Goal: Information Seeking & Learning: Learn about a topic

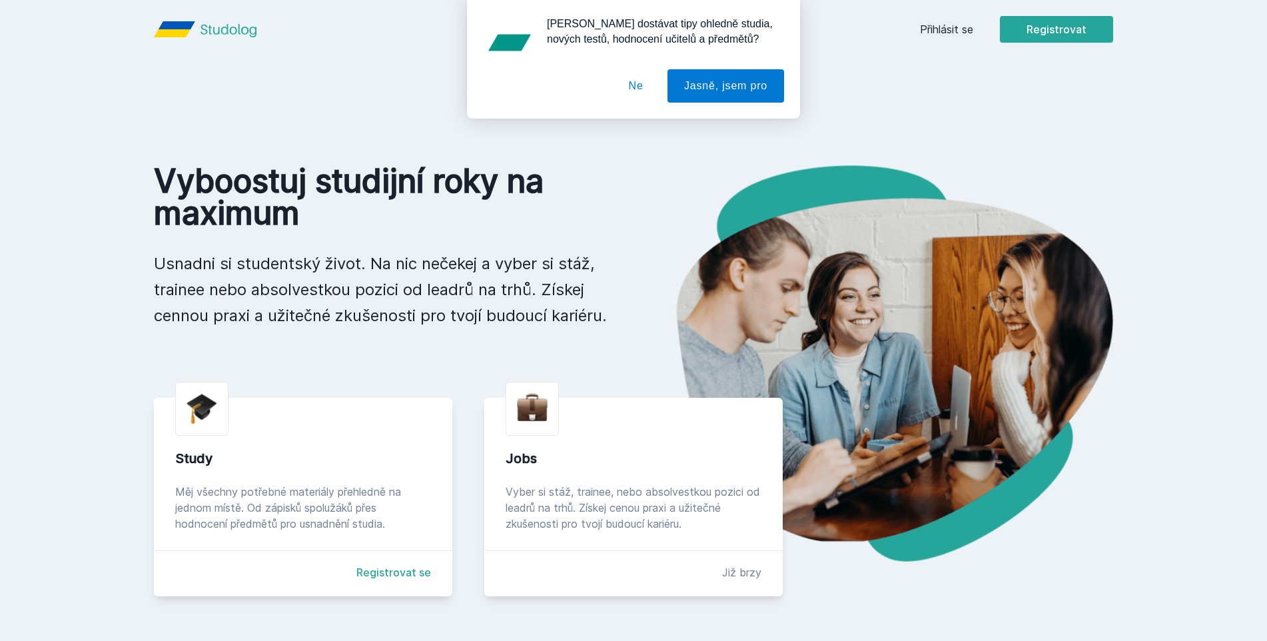
click at [940, 26] on div "[PERSON_NAME] dostávat tipy ohledně studia, nových testů, hodnocení učitelů a p…" at bounding box center [633, 59] width 1267 height 119
click at [645, 91] on button "Ne" at bounding box center [636, 85] width 48 height 33
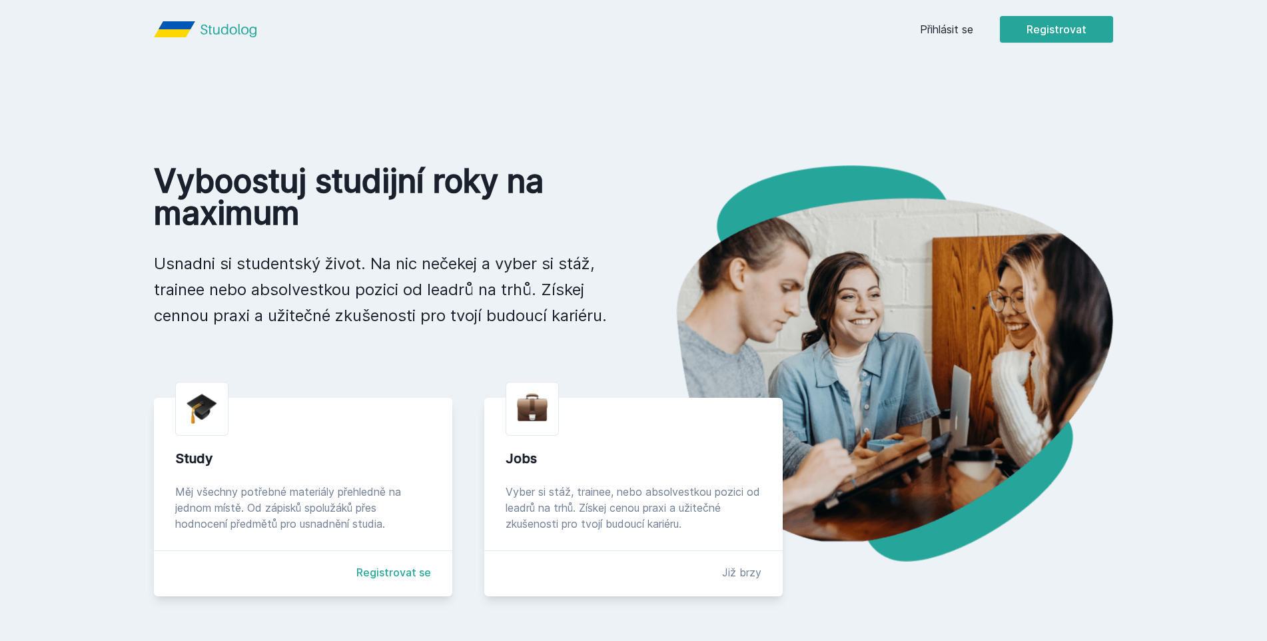
click at [964, 20] on div "[PERSON_NAME] dostávat tipy ohledně studia, nových testů, hodnocení učitelů a p…" at bounding box center [633, 59] width 1267 height 119
click at [951, 25] on link "Přihlásit se" at bounding box center [946, 29] width 53 height 16
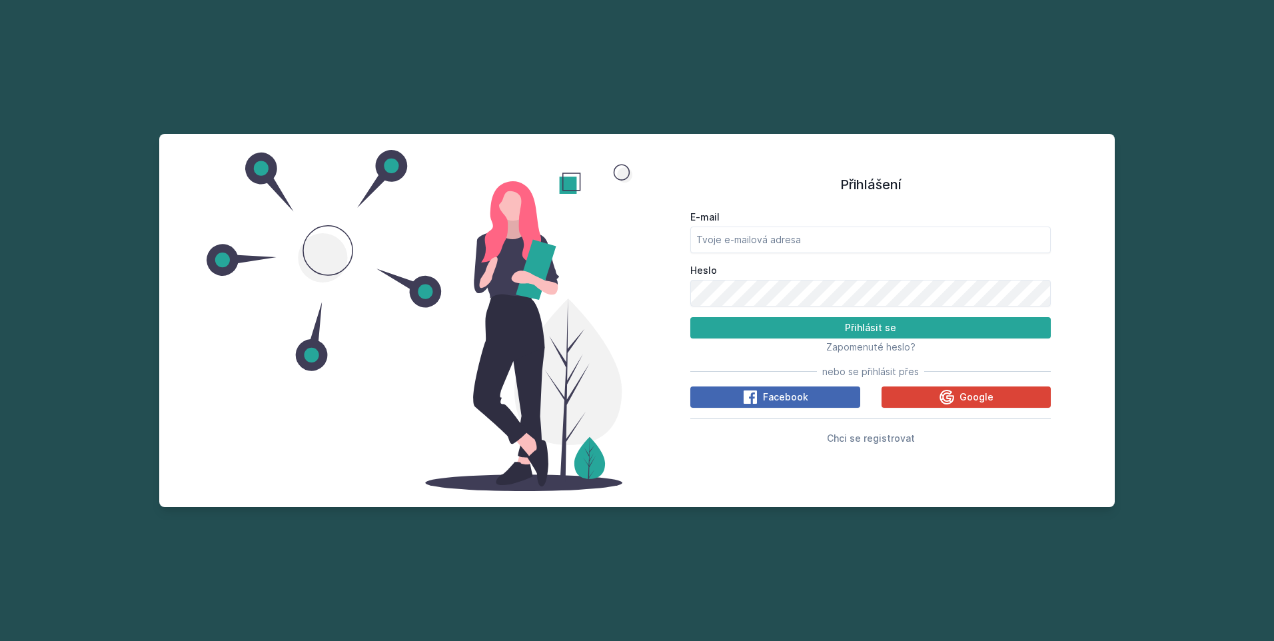
click at [764, 270] on label "Heslo" at bounding box center [870, 270] width 360 height 13
click at [772, 252] on input "E-mail" at bounding box center [870, 240] width 360 height 27
click at [780, 234] on input "E-mail" at bounding box center [870, 240] width 360 height 27
type input "[EMAIL_ADDRESS][DOMAIN_NAME]"
click at [690, 317] on button "Přihlásit se" at bounding box center [870, 327] width 360 height 21
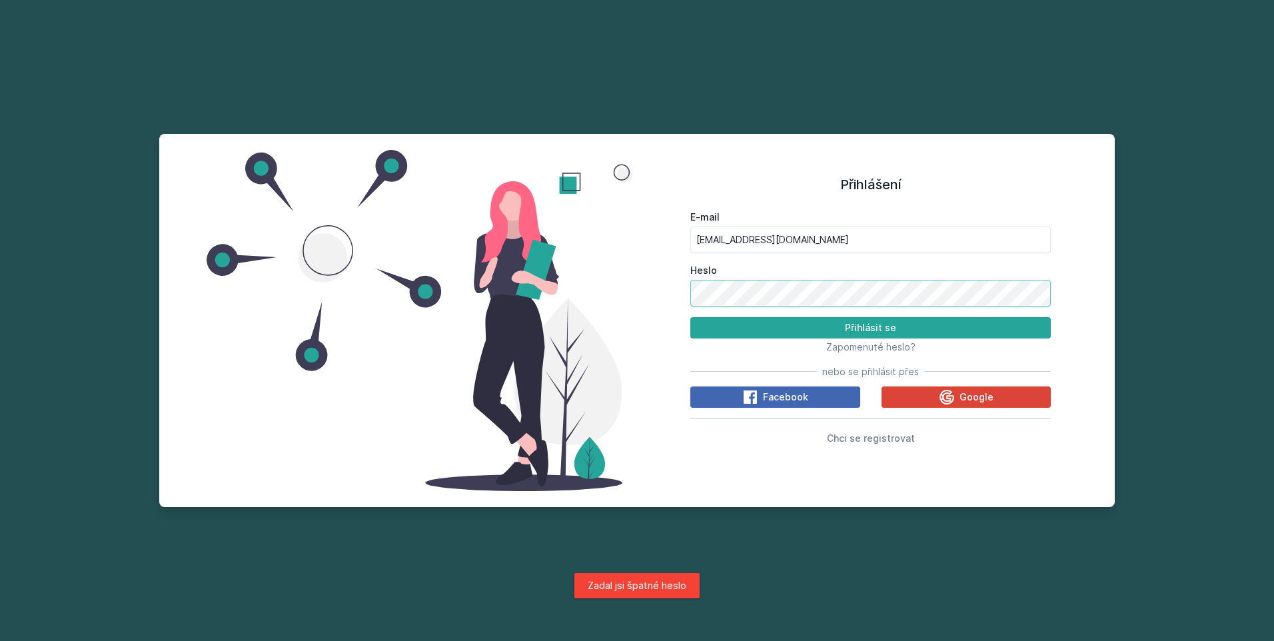
click at [544, 331] on div "Přihlášení E-mail [EMAIL_ADDRESS][DOMAIN_NAME] Heslo Přihlásit se Zapomenuté he…" at bounding box center [636, 320] width 955 height 373
click at [690, 317] on button "Přihlásit se" at bounding box center [870, 327] width 360 height 21
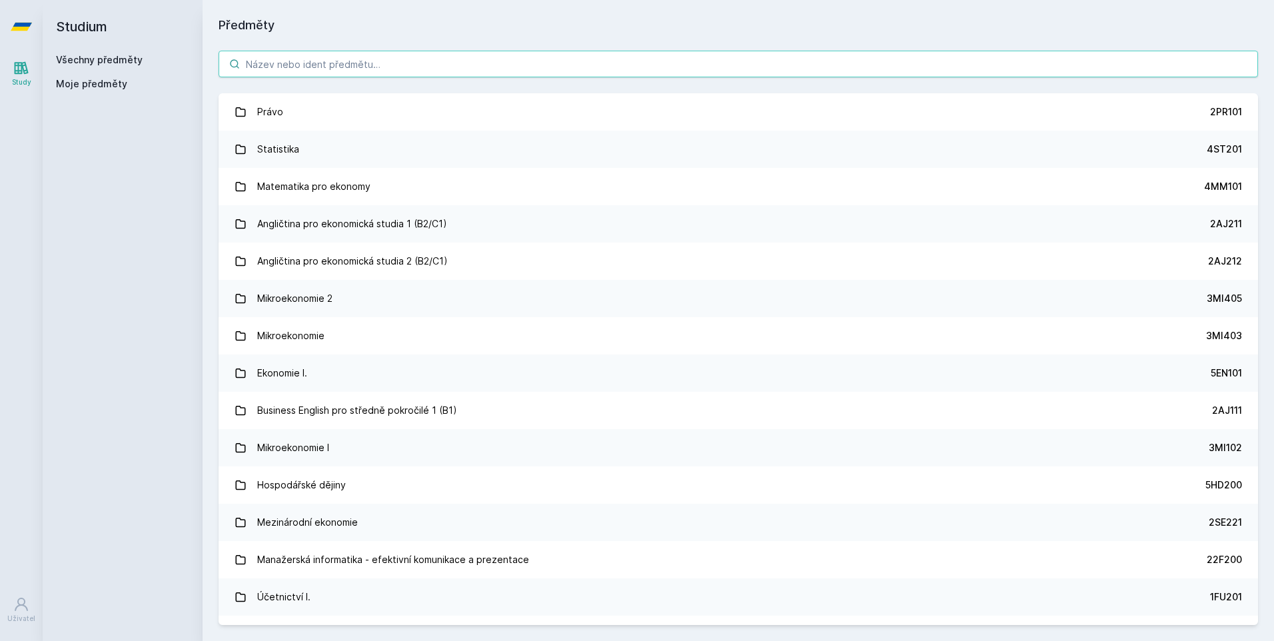
click at [608, 75] on input "search" at bounding box center [738, 64] width 1039 height 27
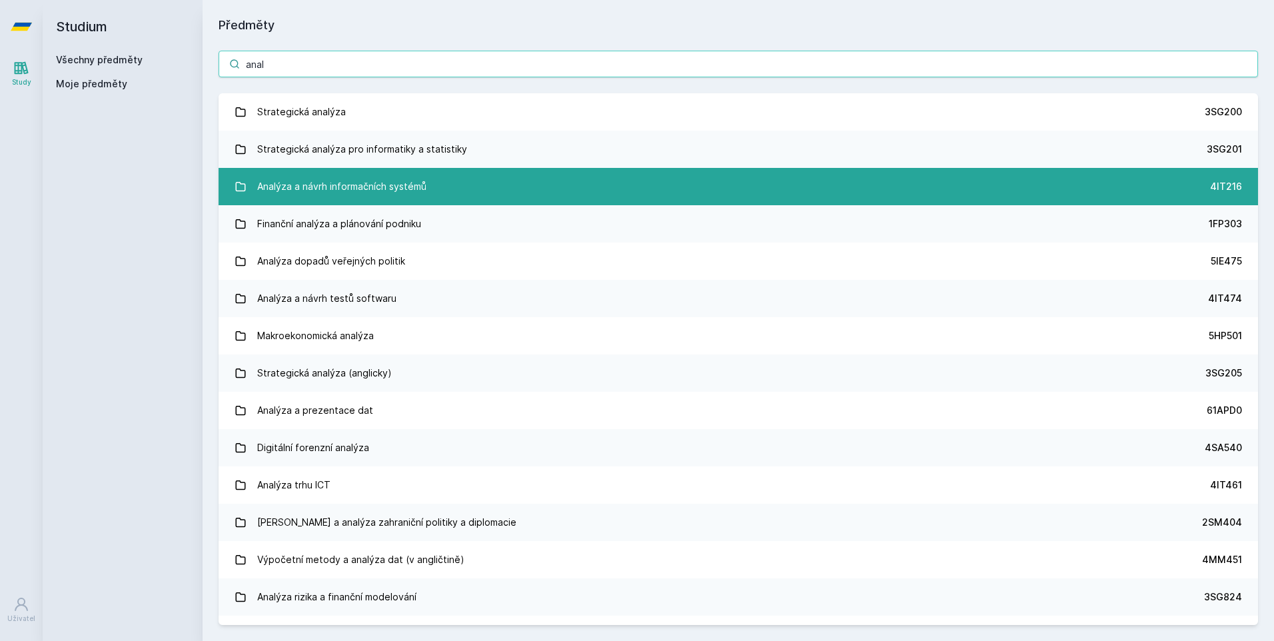
type input "anal"
click at [502, 189] on link "Analýza a návrh informačních systémů 4IT216" at bounding box center [738, 186] width 1039 height 37
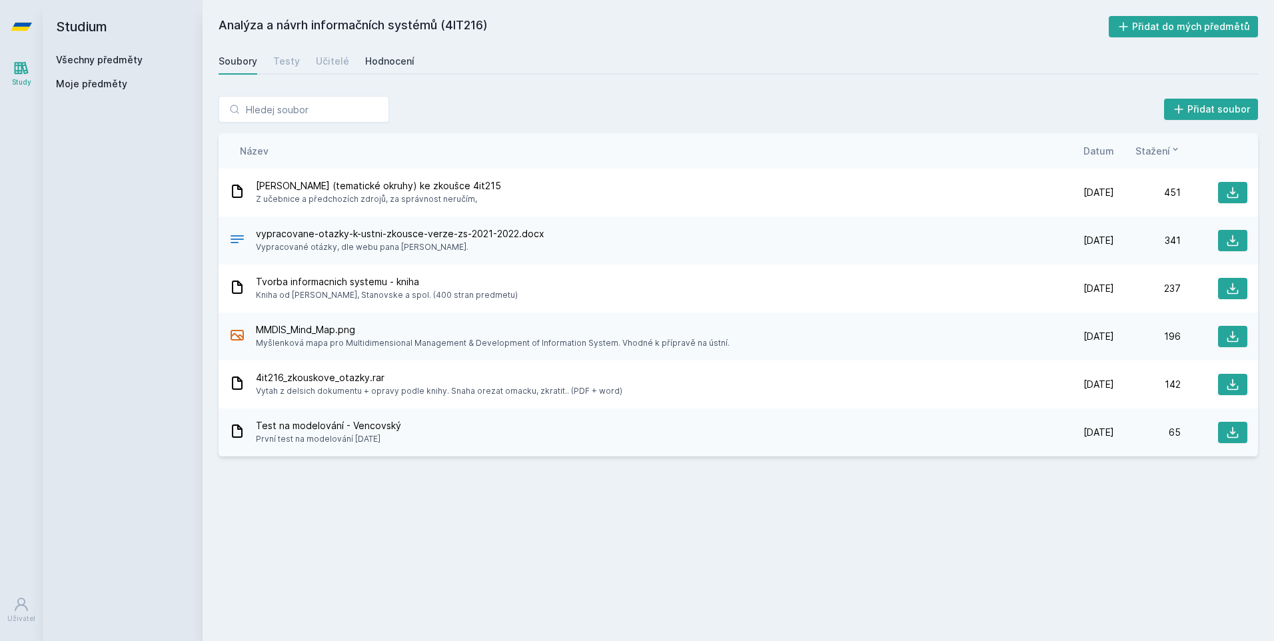
click at [383, 65] on div "Hodnocení" at bounding box center [389, 61] width 49 height 13
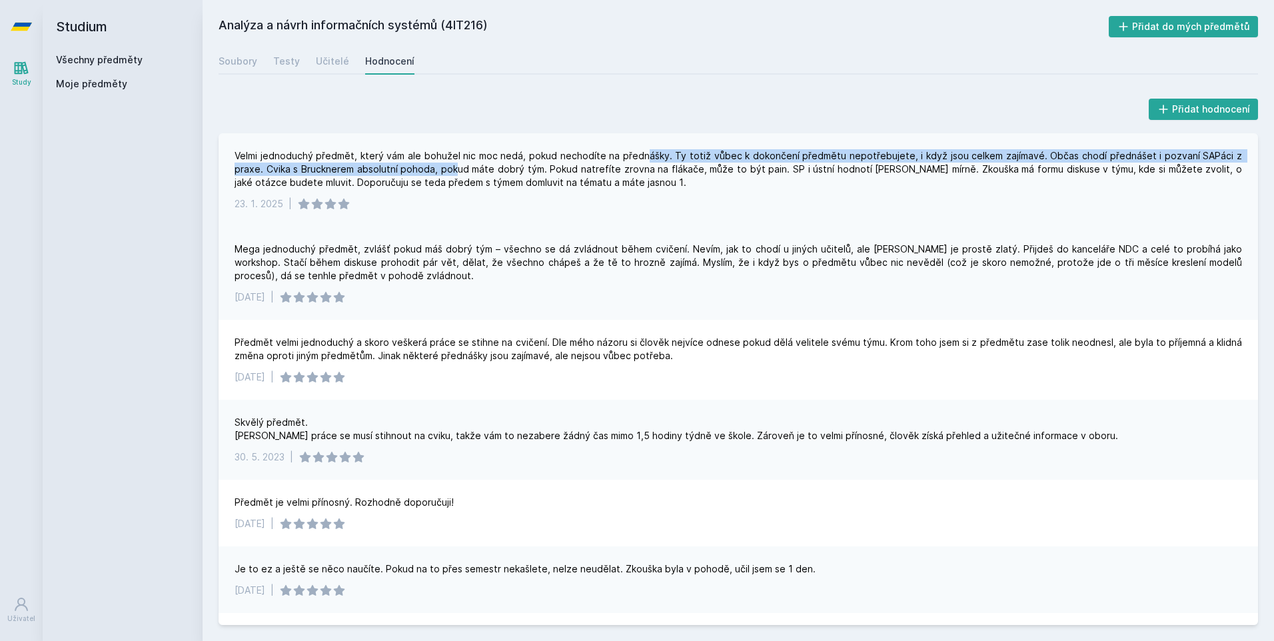
drag, startPoint x: 454, startPoint y: 162, endPoint x: 649, endPoint y: 135, distance: 197.1
click at [649, 135] on div "Velmi jednoduchý předmět, který vám ale bohužel nic moc nedá, pokud nechodíte n…" at bounding box center [738, 179] width 1039 height 93
drag, startPoint x: 649, startPoint y: 135, endPoint x: 662, endPoint y: 152, distance: 21.9
click at [662, 152] on div "Velmi jednoduchý předmět, který vám ale bohužel nic moc nedá, pokud nechodíte n…" at bounding box center [738, 169] width 1007 height 40
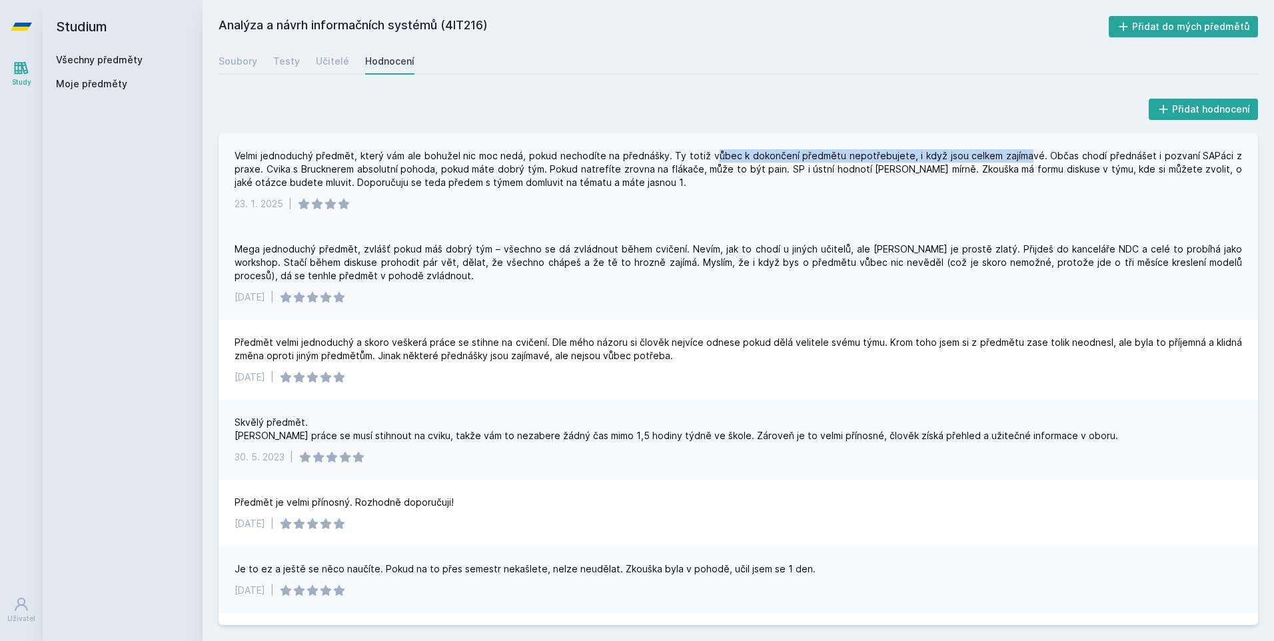
drag, startPoint x: 718, startPoint y: 155, endPoint x: 1027, endPoint y: 149, distance: 309.9
click at [1027, 149] on div "Velmi jednoduchý předmět, který vám ale bohužel nic moc nedá, pokud nechodíte n…" at bounding box center [738, 169] width 1007 height 40
drag, startPoint x: 1027, startPoint y: 149, endPoint x: 1045, endPoint y: 153, distance: 18.4
click at [1045, 153] on div "Velmi jednoduchý předmět, který vám ale bohužel nic moc nedá, pokud nechodíte n…" at bounding box center [738, 169] width 1007 height 40
click at [436, 201] on div "[DATE] |" at bounding box center [738, 203] width 1007 height 13
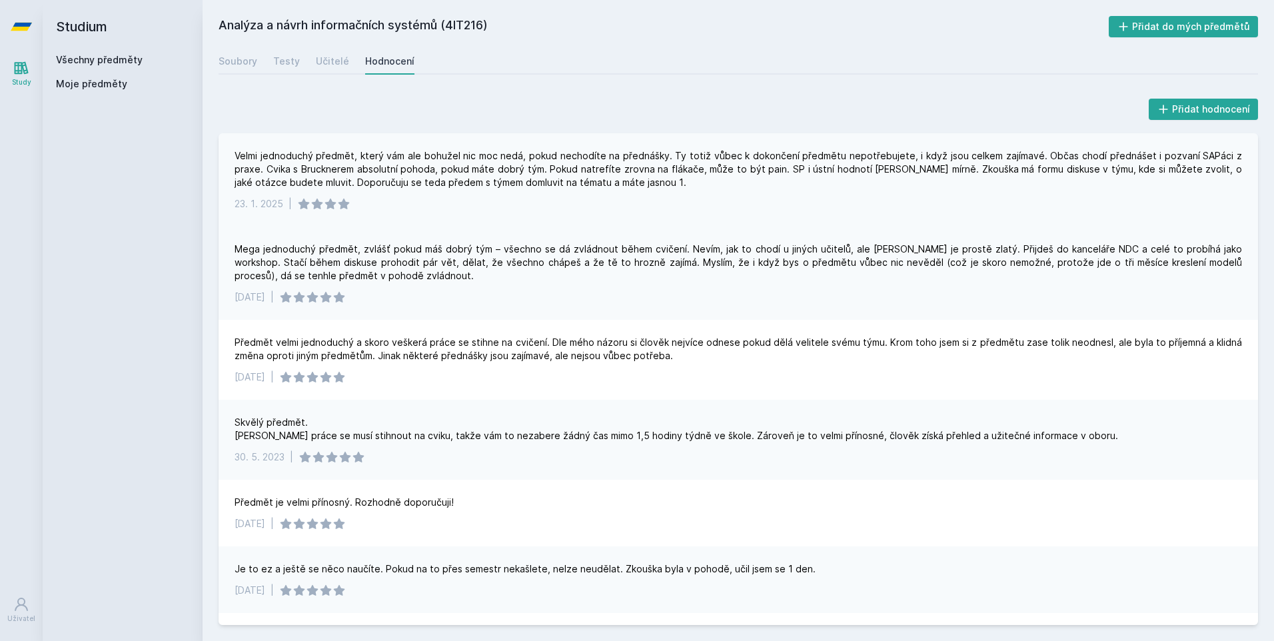
drag, startPoint x: 436, startPoint y: 201, endPoint x: 423, endPoint y: 205, distance: 13.3
click at [423, 205] on div "[DATE] |" at bounding box center [738, 203] width 1007 height 13
drag, startPoint x: 804, startPoint y: 175, endPoint x: 943, endPoint y: 164, distance: 139.7
click at [943, 164] on div "Velmi jednoduchý předmět, který vám ale bohužel nic moc nedá, pokud nechodíte n…" at bounding box center [738, 169] width 1007 height 40
drag, startPoint x: 943, startPoint y: 164, endPoint x: 955, endPoint y: 164, distance: 12.7
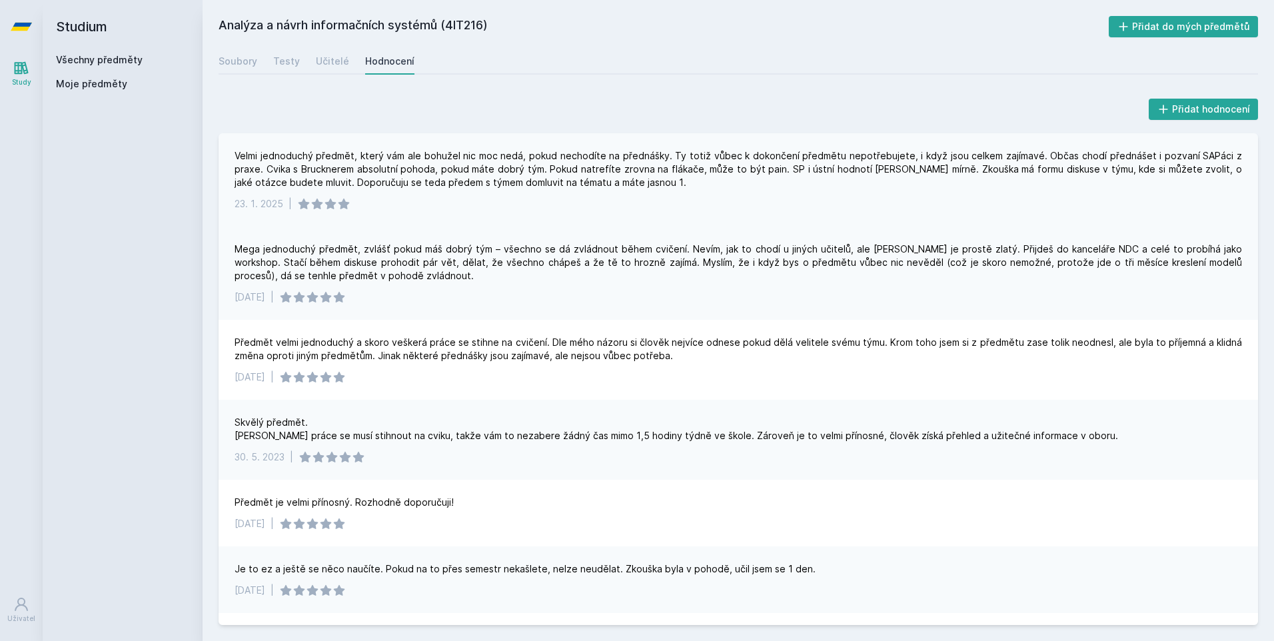
click at [955, 164] on div "Velmi jednoduchý předmět, který vám ale bohužel nic moc nedá, pokud nechodíte n…" at bounding box center [738, 169] width 1007 height 40
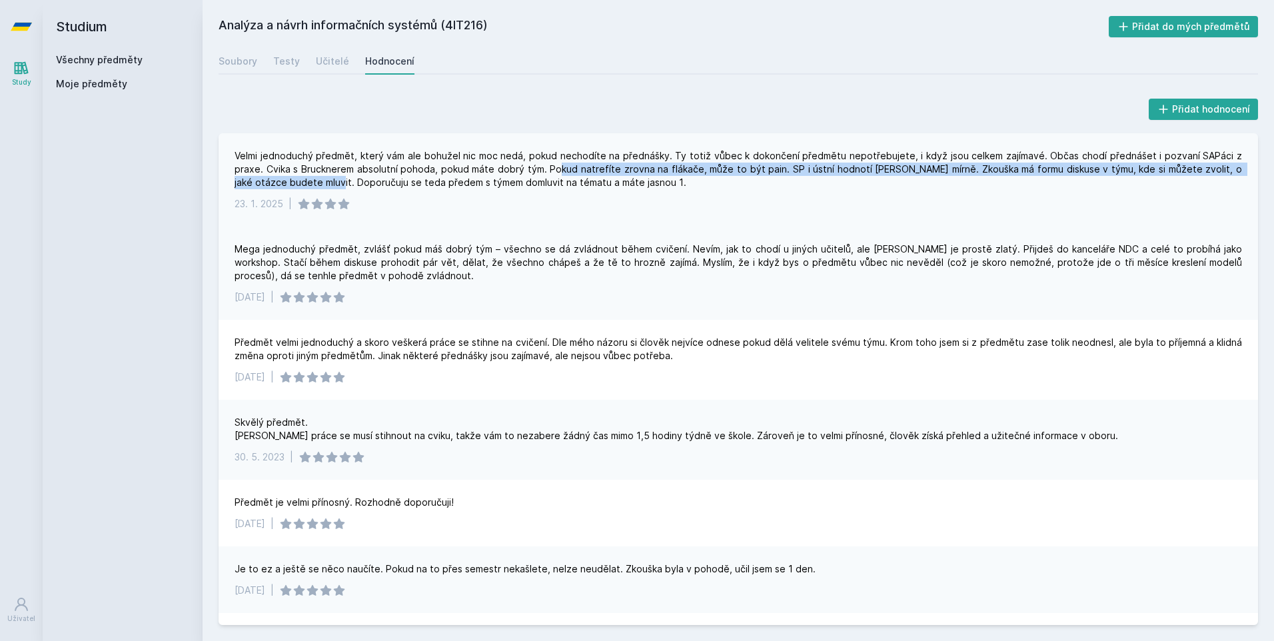
drag, startPoint x: 308, startPoint y: 185, endPoint x: 552, endPoint y: 174, distance: 243.5
click at [552, 174] on div "Velmi jednoduchý předmět, který vám ale bohužel nic moc nedá, pokud nechodíte n…" at bounding box center [738, 169] width 1007 height 40
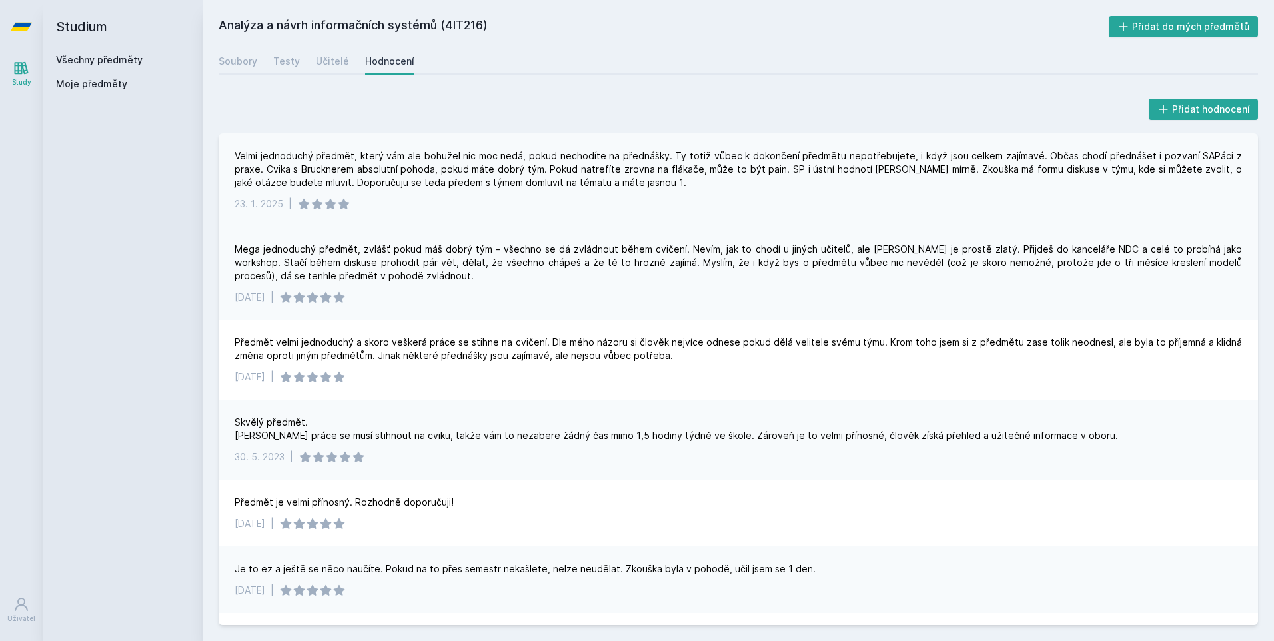
drag, startPoint x: 552, startPoint y: 174, endPoint x: 565, endPoint y: 182, distance: 15.5
click at [565, 182] on div "Velmi jednoduchý předmět, který vám ale bohužel nic moc nedá, pokud nechodíte n…" at bounding box center [738, 169] width 1007 height 40
click at [508, 300] on div "[DATE] |" at bounding box center [738, 297] width 1007 height 13
drag, startPoint x: 508, startPoint y: 300, endPoint x: 482, endPoint y: 303, distance: 26.1
click at [482, 303] on div "[DATE] |" at bounding box center [738, 297] width 1007 height 13
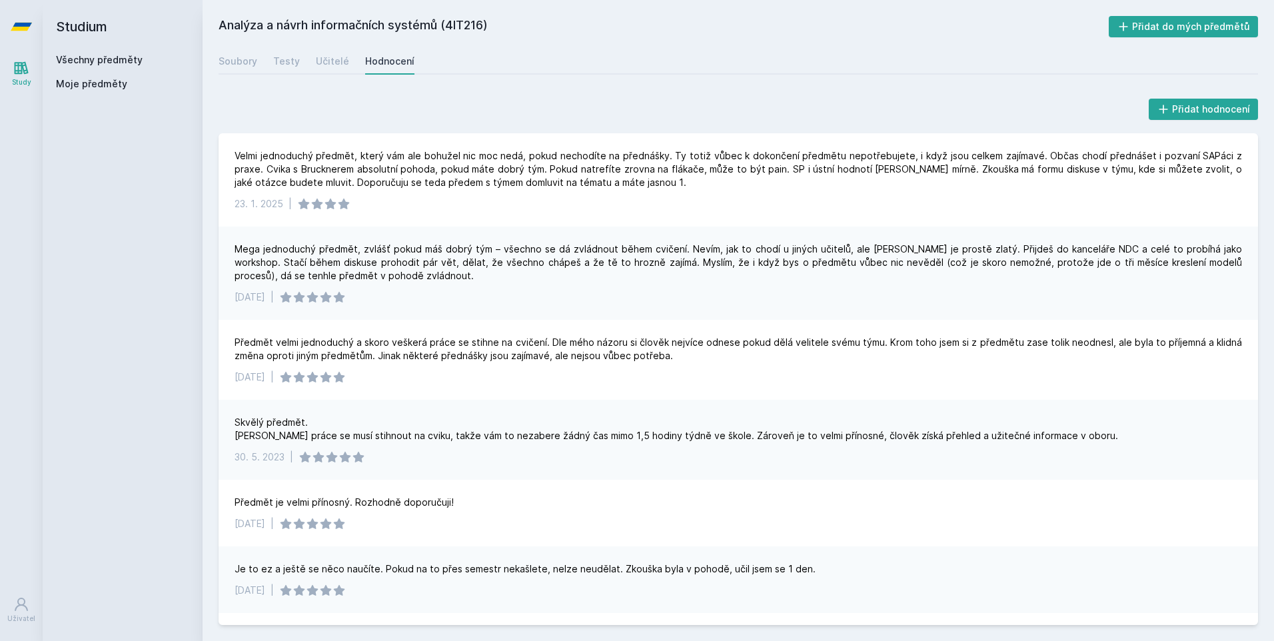
click at [482, 303] on div "[DATE] |" at bounding box center [738, 297] width 1007 height 13
drag, startPoint x: 482, startPoint y: 303, endPoint x: 460, endPoint y: 304, distance: 21.4
click at [460, 304] on div "Mega jednoduchý předmět, zvlášť pokud máš dobrý tým – všechno se dá zvládnout b…" at bounding box center [738, 273] width 1039 height 93
drag, startPoint x: 288, startPoint y: 340, endPoint x: 415, endPoint y: 338, distance: 127.3
click at [415, 338] on div "Předmět velmi jednoduchý a skoro veškerá práce se stihne na cvičení. Dle mého n…" at bounding box center [738, 349] width 1007 height 27
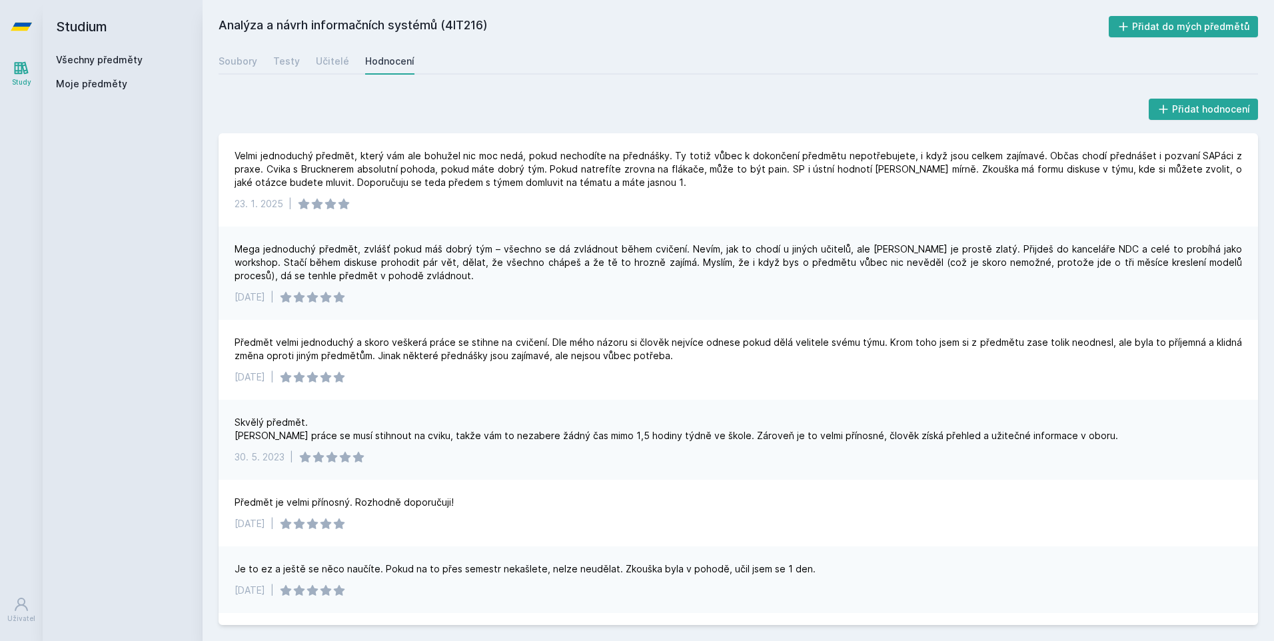
click at [340, 430] on div "Skvělý předmět. [PERSON_NAME] práce se musí stihnout na cviku, takže vám to nez…" at bounding box center [677, 429] width 884 height 27
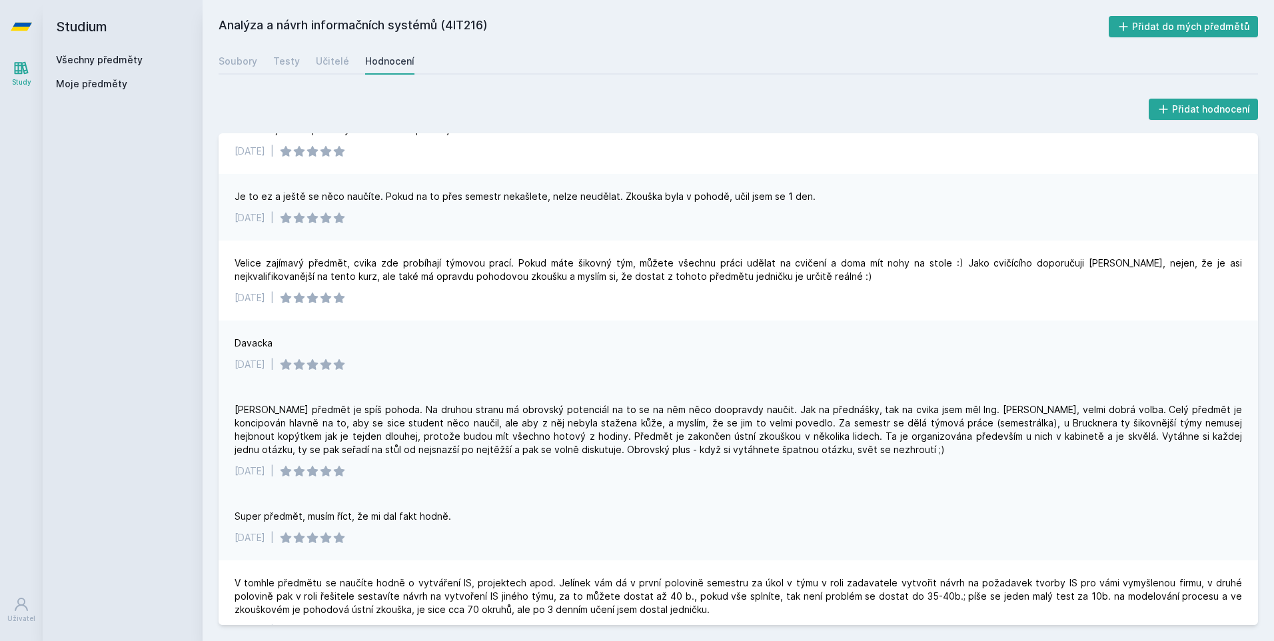
scroll to position [400, 0]
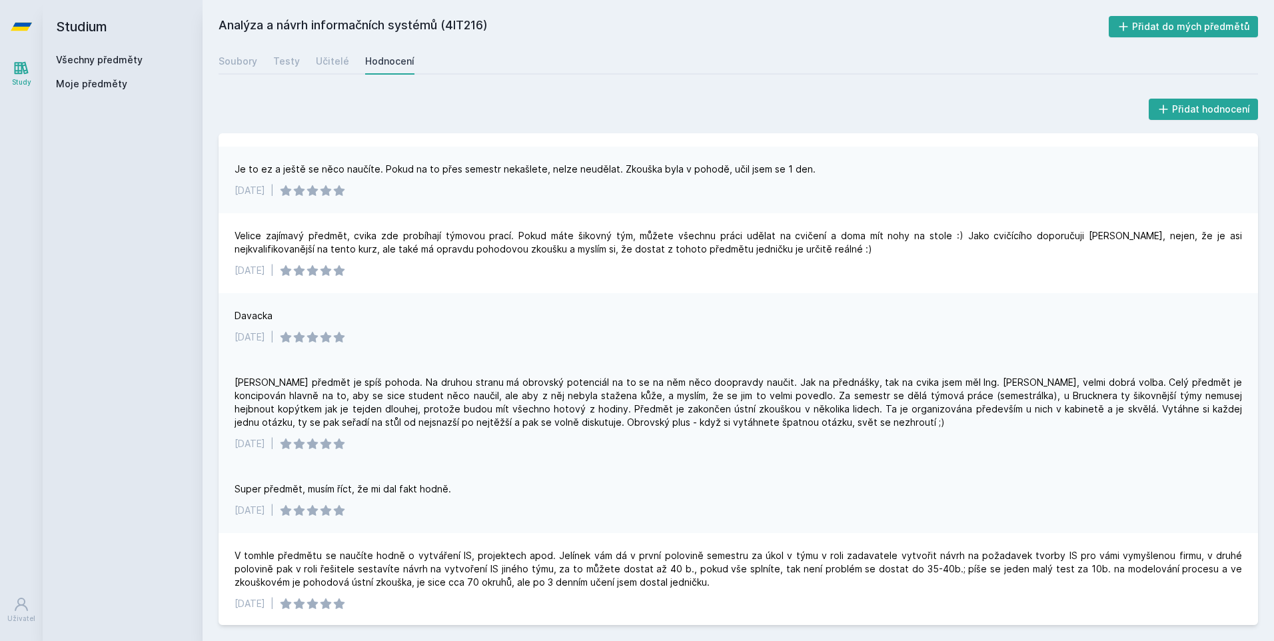
click at [618, 446] on div "[DATE] |" at bounding box center [738, 443] width 1007 height 13
drag, startPoint x: 618, startPoint y: 446, endPoint x: 608, endPoint y: 446, distance: 10.7
click at [608, 446] on div "[DATE] |" at bounding box center [738, 443] width 1007 height 13
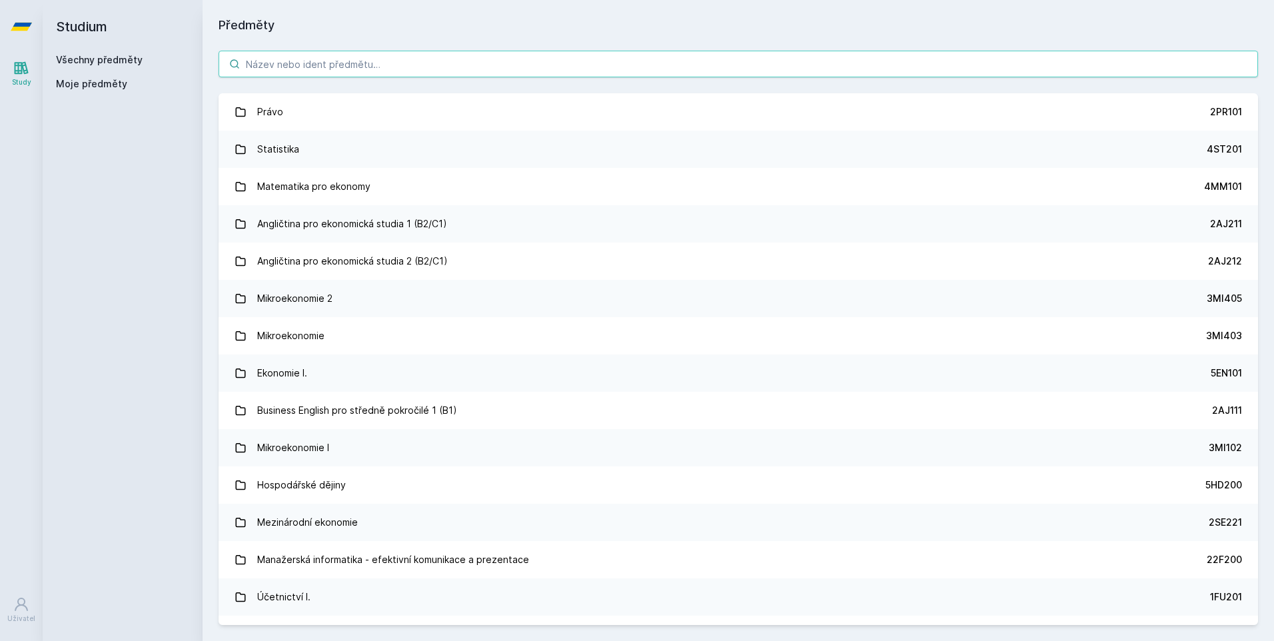
click at [277, 69] on input "search" at bounding box center [738, 64] width 1039 height 27
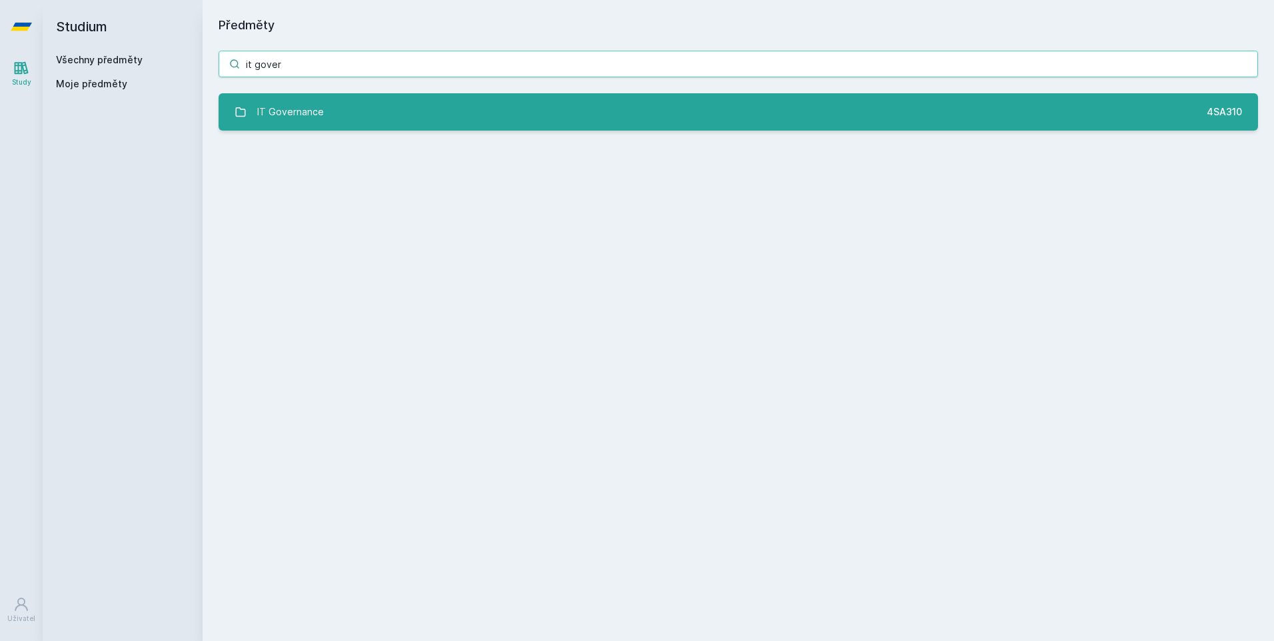
type input "it gover"
click at [287, 109] on div "IT Governance" at bounding box center [290, 112] width 67 height 27
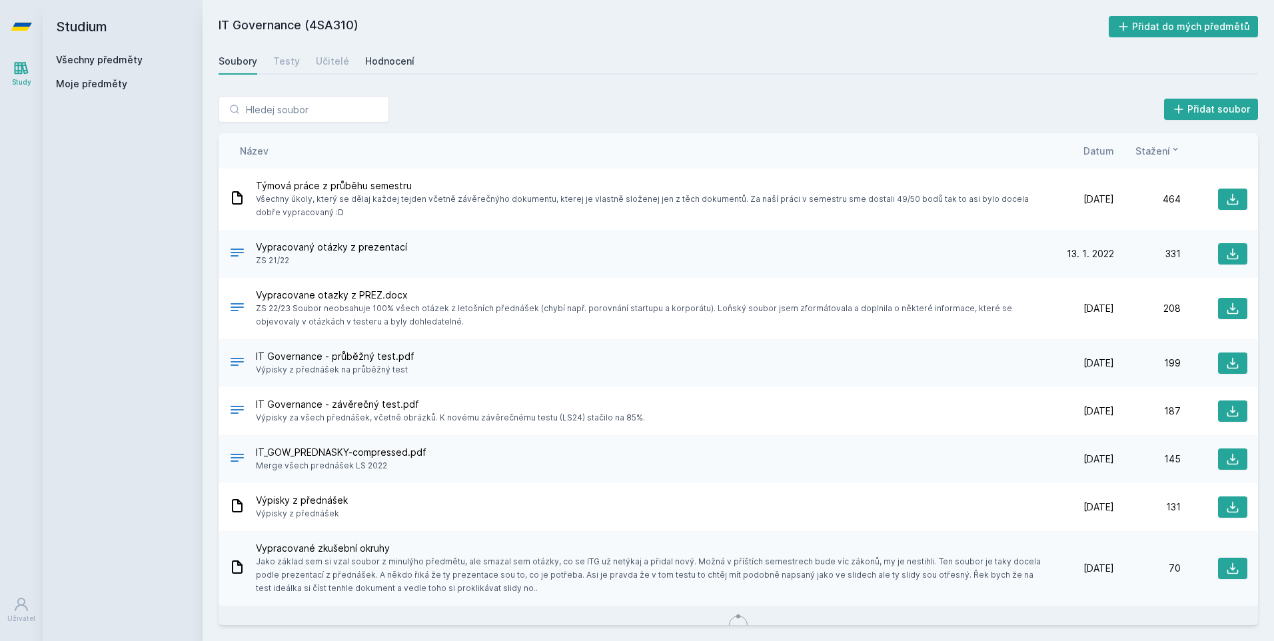
click at [394, 61] on div "Hodnocení" at bounding box center [389, 61] width 49 height 13
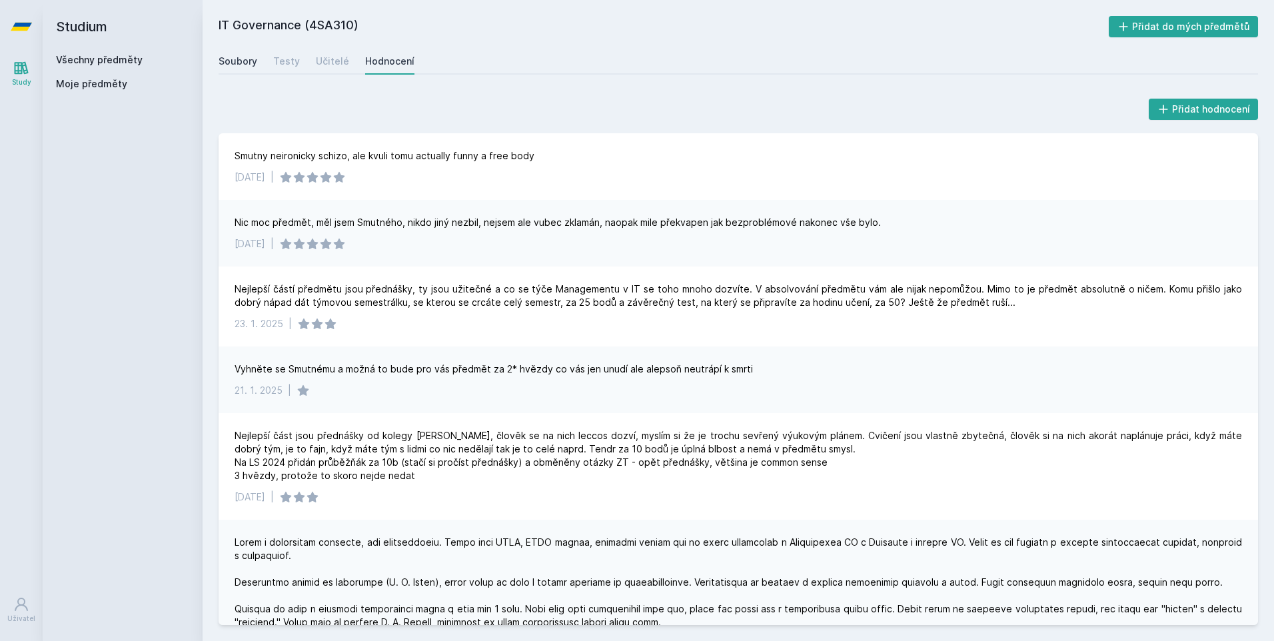
click at [244, 68] on link "Soubory" at bounding box center [238, 61] width 39 height 27
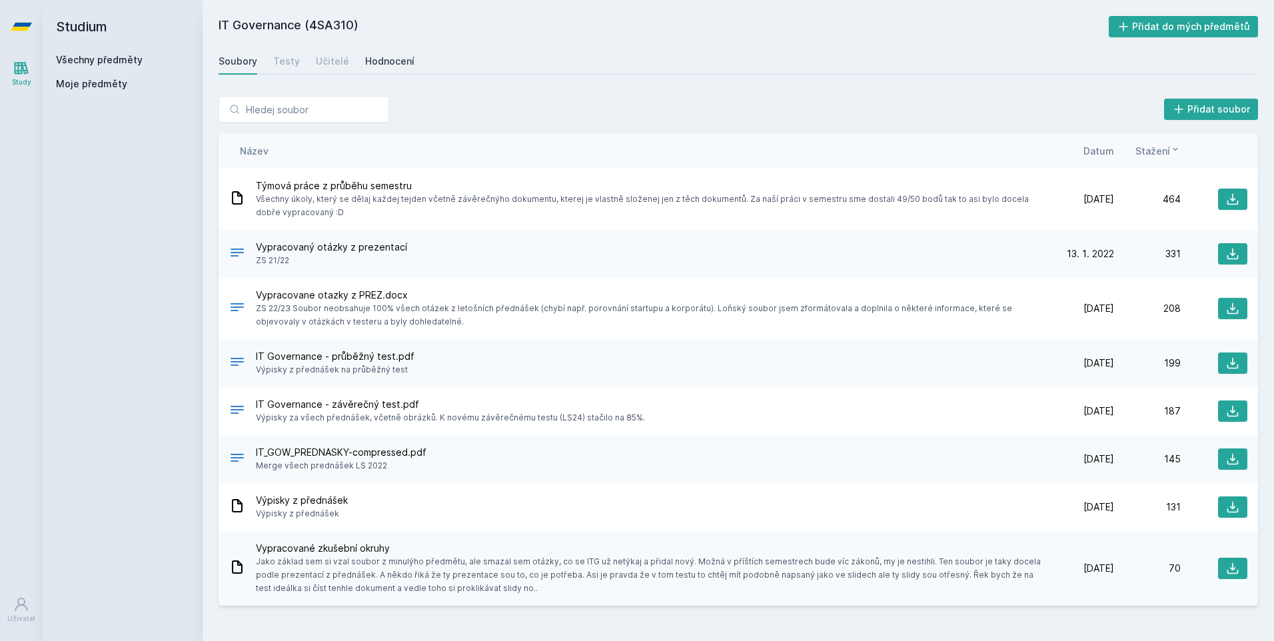
click at [382, 71] on link "Hodnocení" at bounding box center [389, 61] width 49 height 27
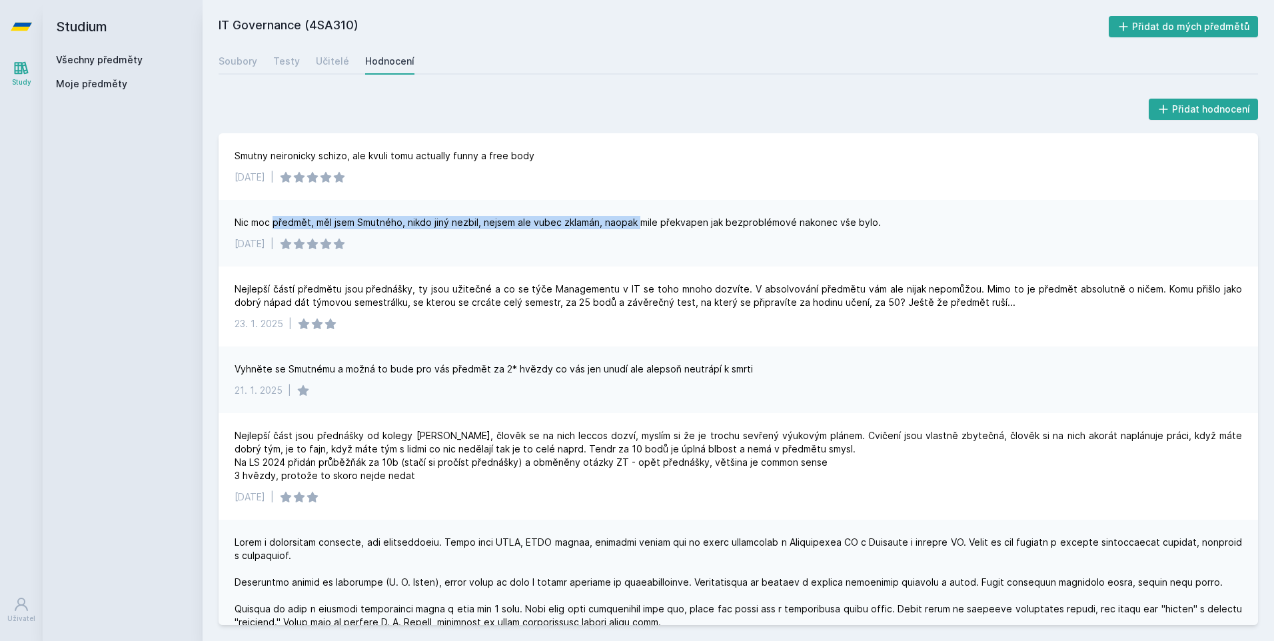
drag, startPoint x: 276, startPoint y: 227, endPoint x: 639, endPoint y: 221, distance: 363.2
click at [639, 221] on div "Nic moc předmět, měl jsem Smutného, nikdo jiný nezbil, nejsem ale vubec zklamán…" at bounding box center [558, 222] width 646 height 13
